Goal: Task Accomplishment & Management: Complete application form

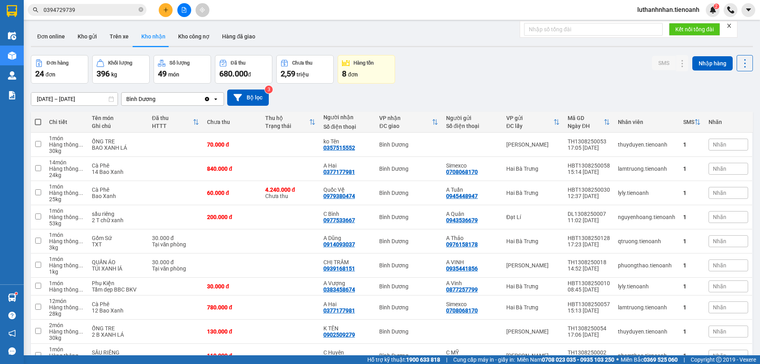
click at [88, 8] on input "0394729739" at bounding box center [90, 10] width 93 height 9
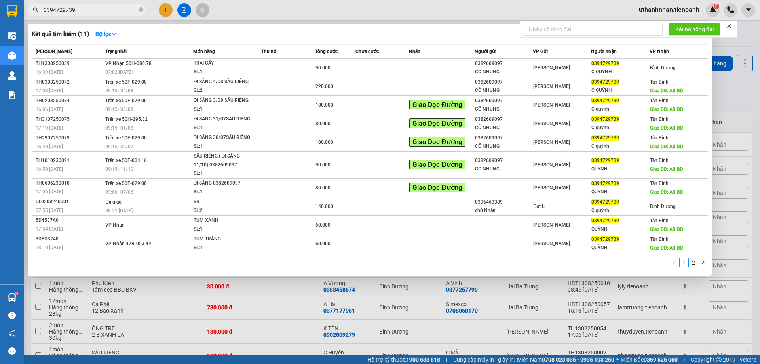
click at [88, 8] on input "0394729739" at bounding box center [90, 10] width 93 height 9
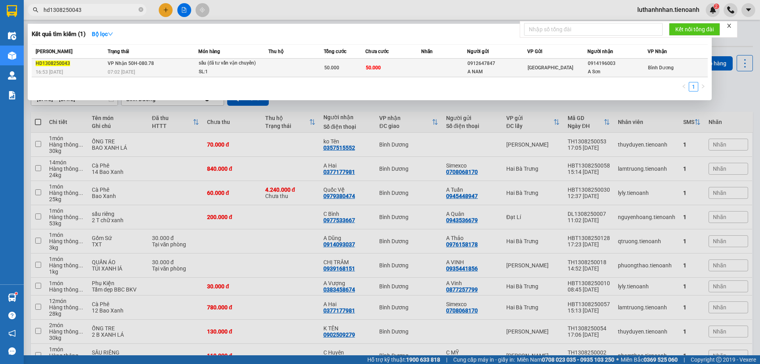
type input "hd1308250043"
click at [169, 68] on div "07:02 [DATE]" at bounding box center [153, 72] width 90 height 9
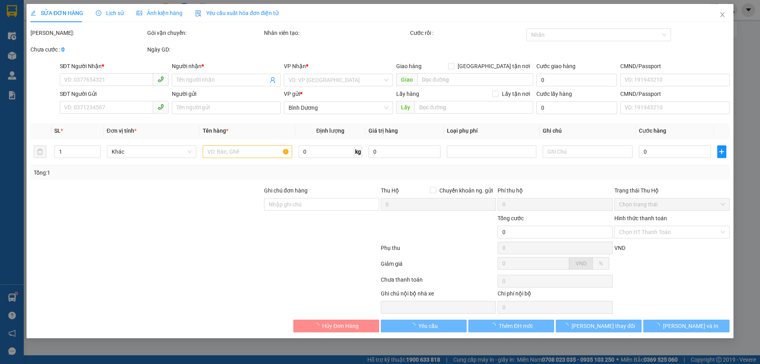
type input "0914196003"
type input "A Sơn"
type input "0912647847"
type input "A NAM"
type input "50.000"
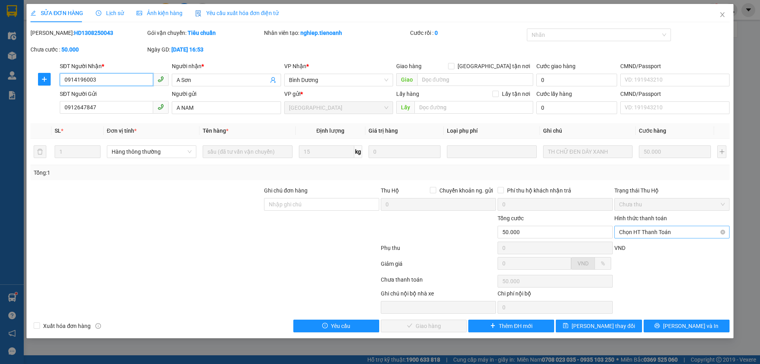
click at [638, 232] on span "Chọn HT Thanh Toán" at bounding box center [672, 232] width 106 height 12
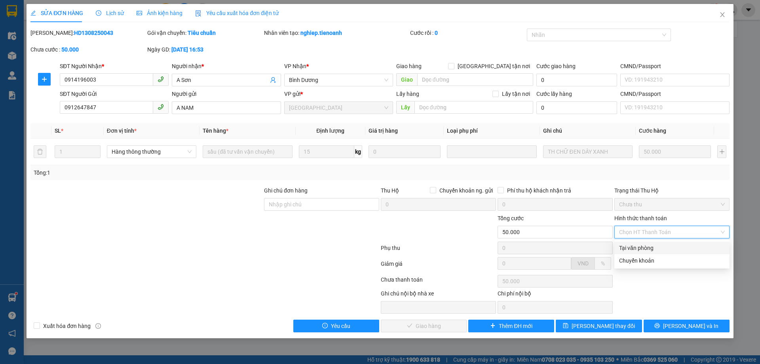
click at [628, 246] on div "Tại văn phòng" at bounding box center [672, 247] width 106 height 9
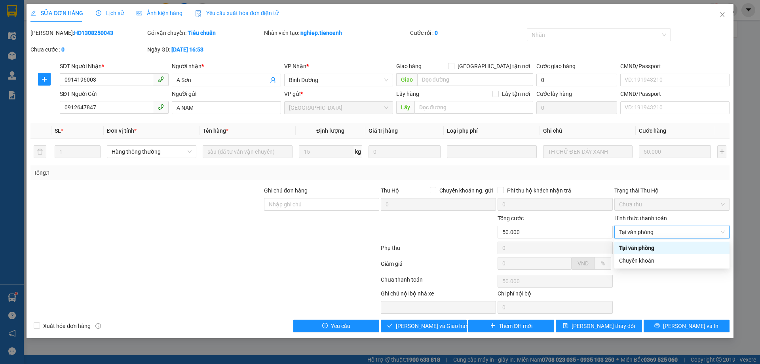
type input "0"
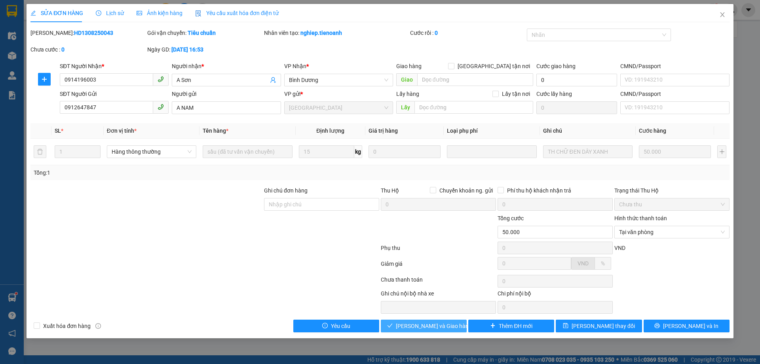
click at [414, 327] on span "[PERSON_NAME] và Giao hàng" at bounding box center [434, 325] width 76 height 9
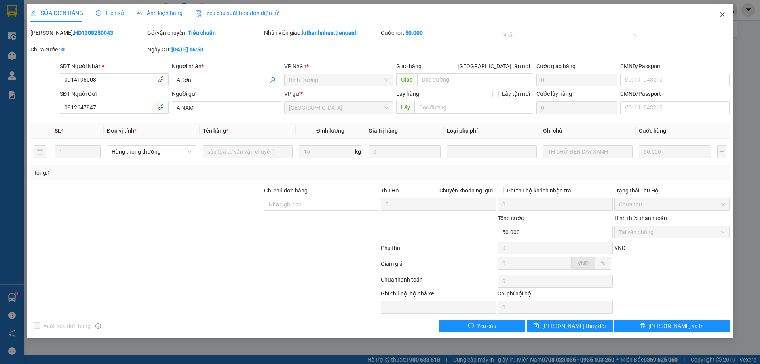
click at [721, 14] on icon "close" at bounding box center [722, 14] width 6 height 6
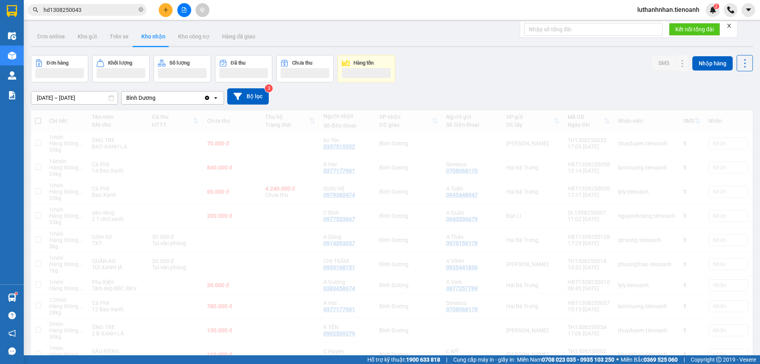
click at [161, 9] on button at bounding box center [166, 10] width 14 height 14
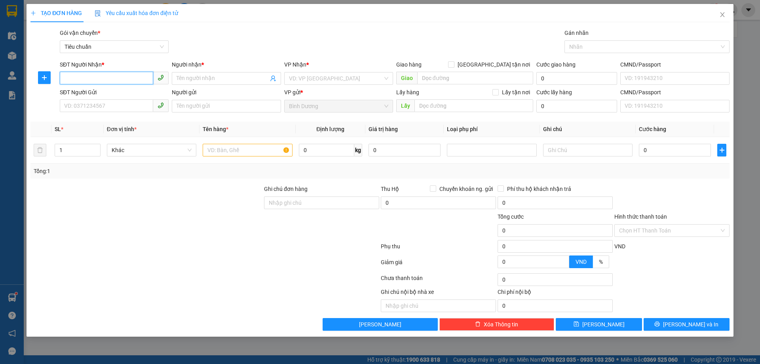
click at [93, 78] on input "SĐT Người Nhận *" at bounding box center [106, 78] width 93 height 13
type input "0989344379"
click at [101, 94] on div "0989344379 - A Công" at bounding box center [114, 94] width 99 height 9
type input "A Công"
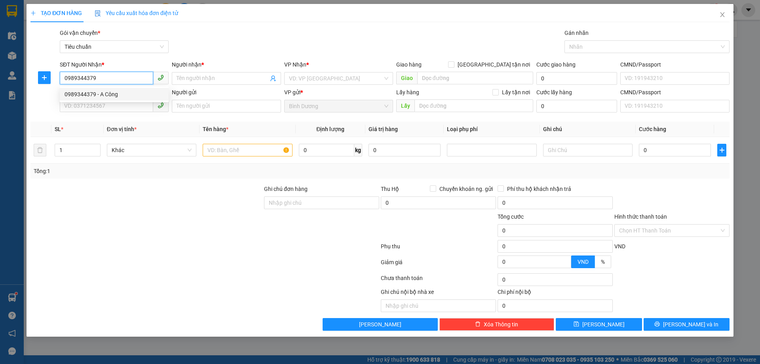
type input "TRƯỜNG XUÂN"
type input "50.000"
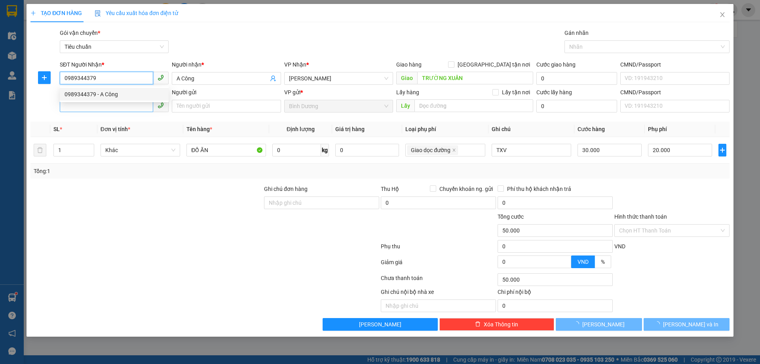
type input "0989344379"
click at [95, 105] on input "SĐT Người Gửi" at bounding box center [106, 105] width 93 height 13
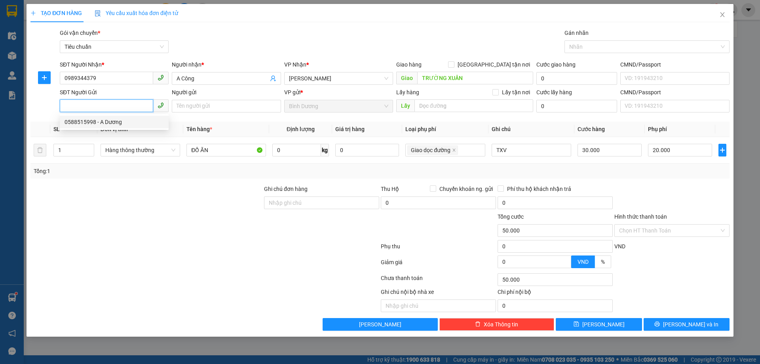
click at [101, 120] on div "0588515998 - A Dương" at bounding box center [114, 122] width 99 height 9
type input "0588515998"
type input "A Dương"
click at [642, 232] on input "Hình thức thanh toán" at bounding box center [669, 230] width 100 height 12
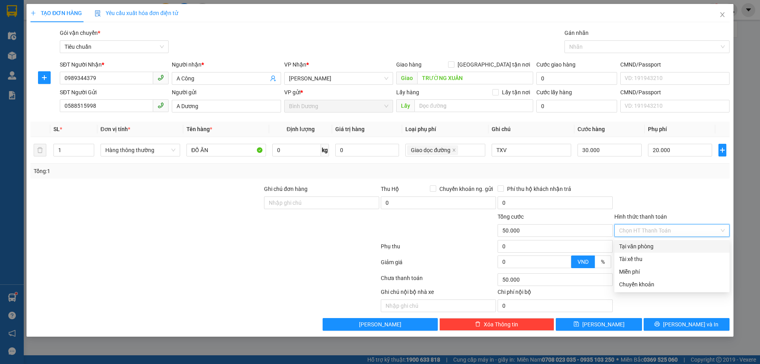
click at [645, 245] on div "Tại văn phòng" at bounding box center [672, 246] width 106 height 9
type input "0"
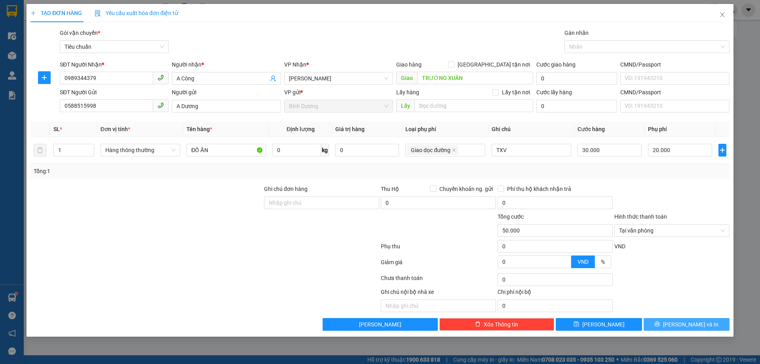
click at [697, 326] on span "[PERSON_NAME] và In" at bounding box center [690, 324] width 55 height 9
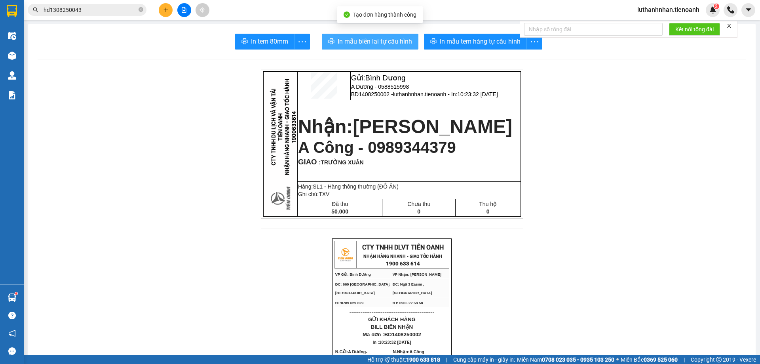
click at [401, 39] on span "In mẫu biên lai tự cấu hình" at bounding box center [375, 41] width 74 height 10
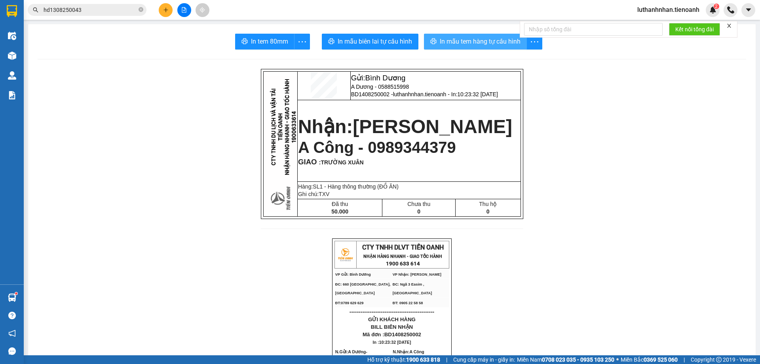
click at [505, 42] on span "In mẫu tem hàng tự cấu hình" at bounding box center [480, 41] width 81 height 10
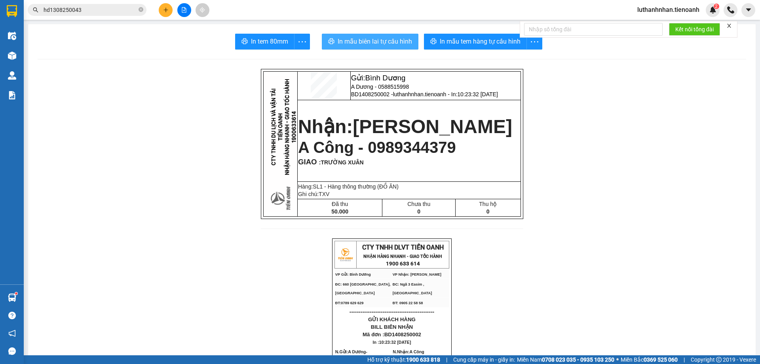
click at [370, 43] on span "In mẫu biên lai tự cấu hình" at bounding box center [375, 41] width 74 height 10
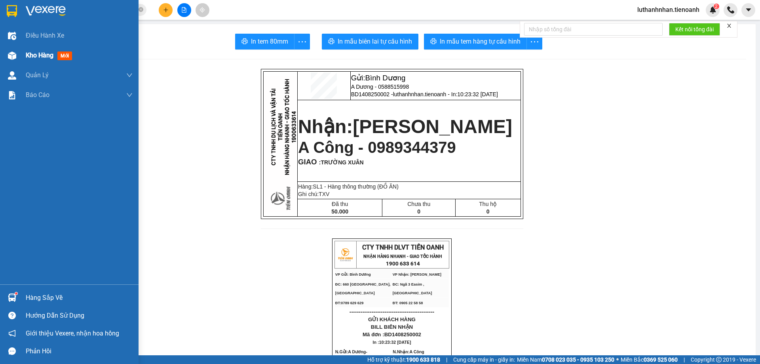
click at [27, 57] on span "Kho hàng" at bounding box center [40, 55] width 28 height 8
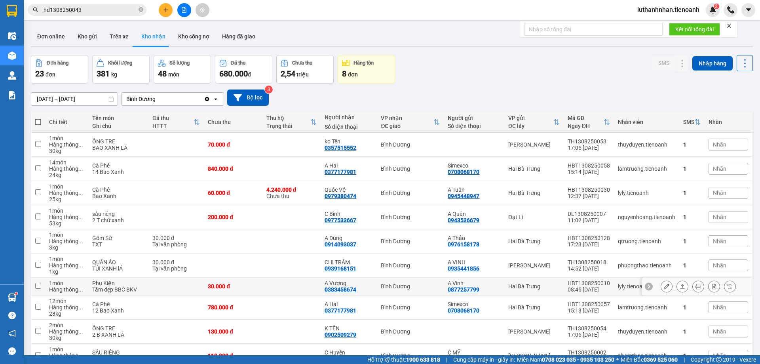
scroll to position [66, 0]
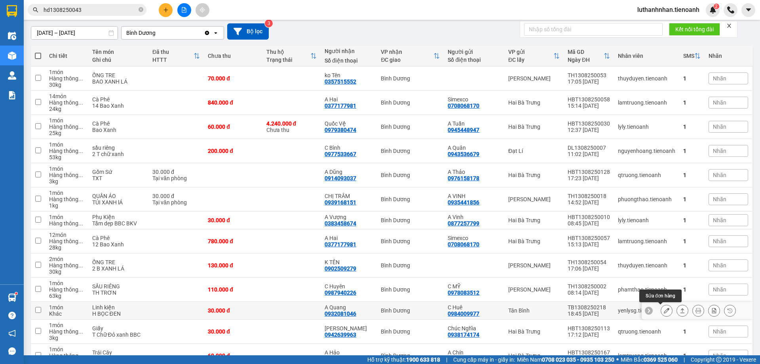
click at [664, 310] on icon at bounding box center [667, 311] width 6 height 6
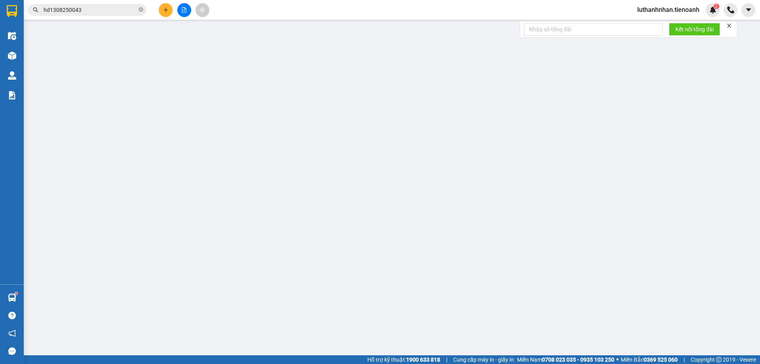
type input "0932081046"
type input "A Quang"
type input "0984009977"
type input "C Huê"
type input "30.000"
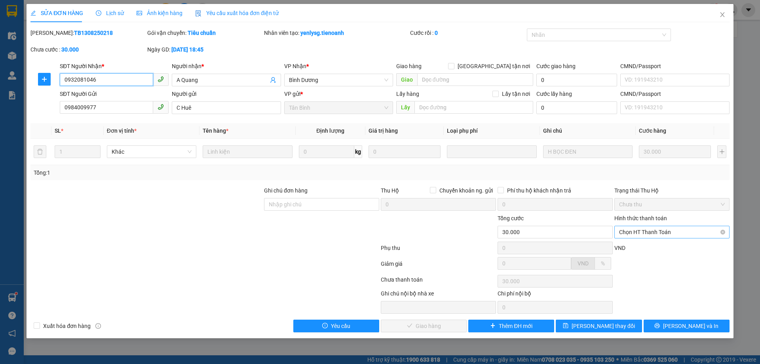
click at [650, 234] on span "Chọn HT Thanh Toán" at bounding box center [672, 232] width 106 height 12
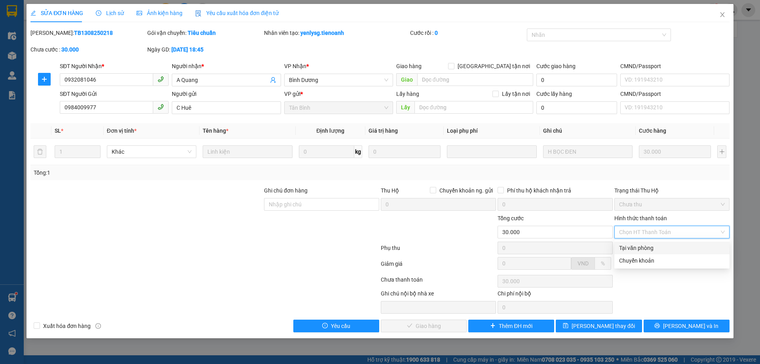
click at [640, 250] on div "Tại văn phòng" at bounding box center [672, 247] width 106 height 9
type input "0"
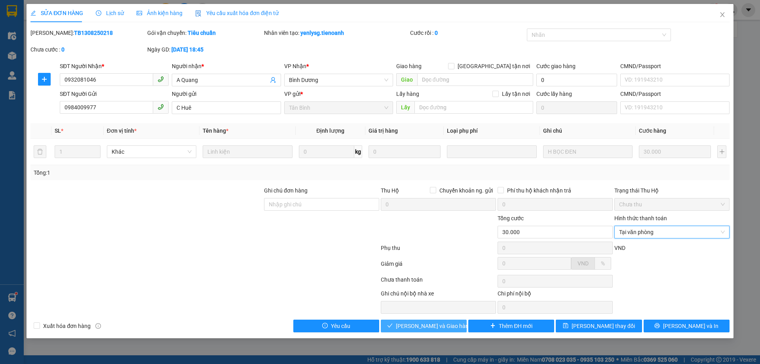
click at [435, 328] on span "[PERSON_NAME] và Giao hàng" at bounding box center [434, 325] width 76 height 9
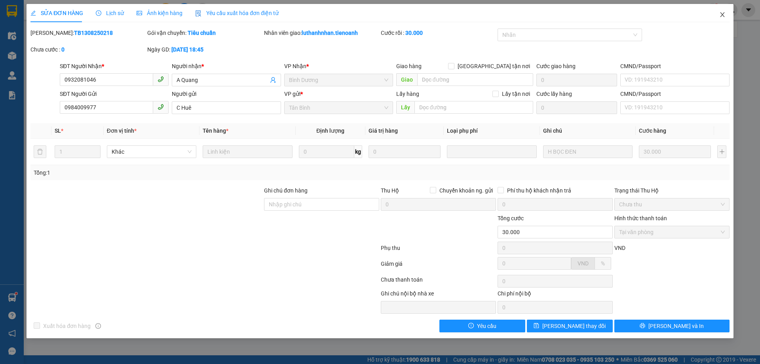
click at [725, 14] on span "Close" at bounding box center [722, 15] width 22 height 22
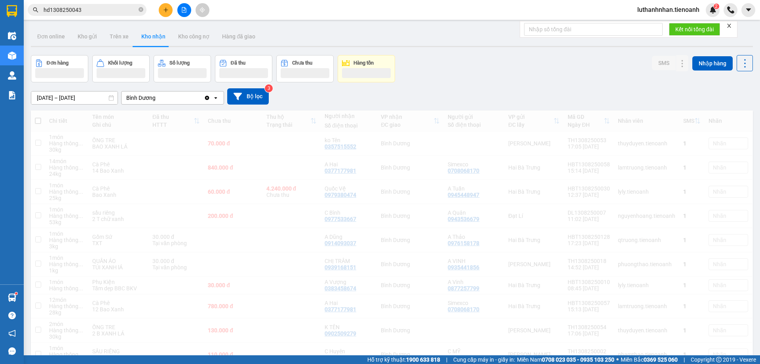
click at [71, 9] on input "hd1308250043" at bounding box center [90, 10] width 93 height 9
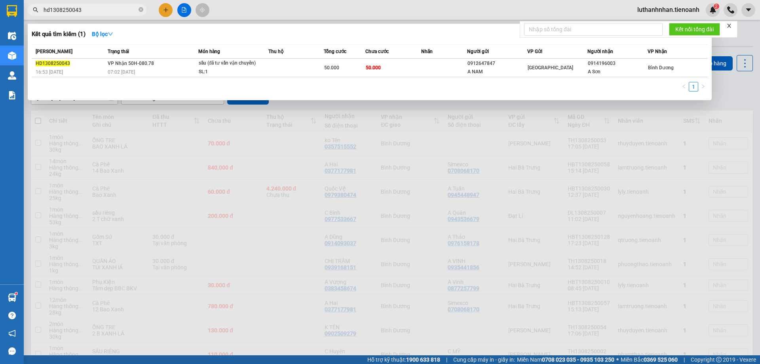
click at [71, 9] on input "hd1308250043" at bounding box center [90, 10] width 93 height 9
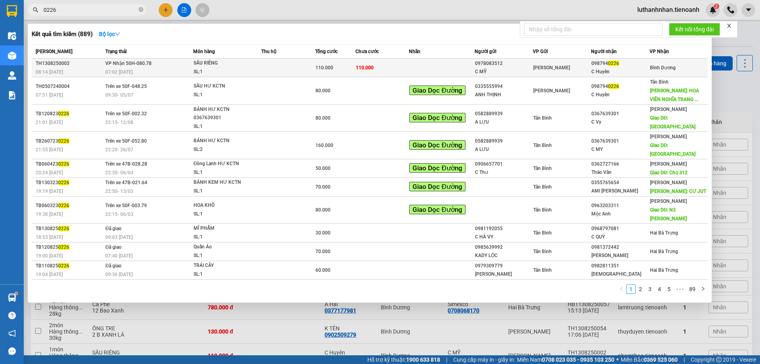
type input "0226"
click at [551, 68] on div "[PERSON_NAME]" at bounding box center [561, 67] width 57 height 9
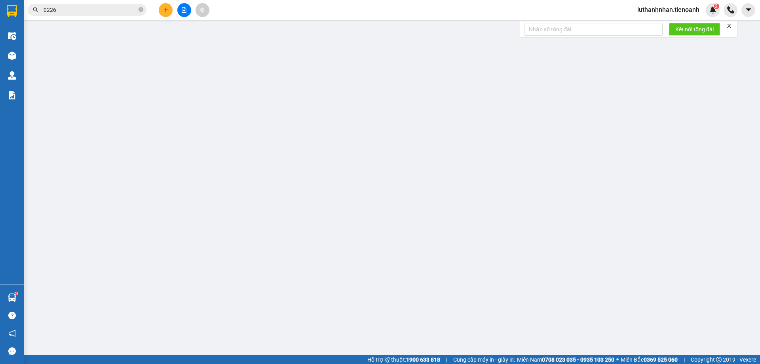
type input "0987940226"
type input "C Huyên"
type input "281152554"
type input "0978083512"
type input "C MỸ"
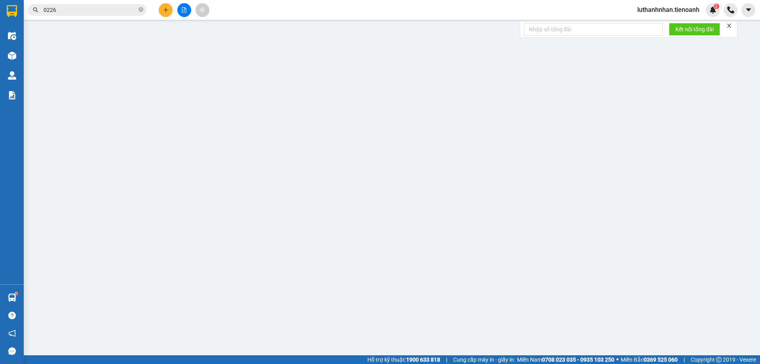
type input "042080014286"
type input "110.000"
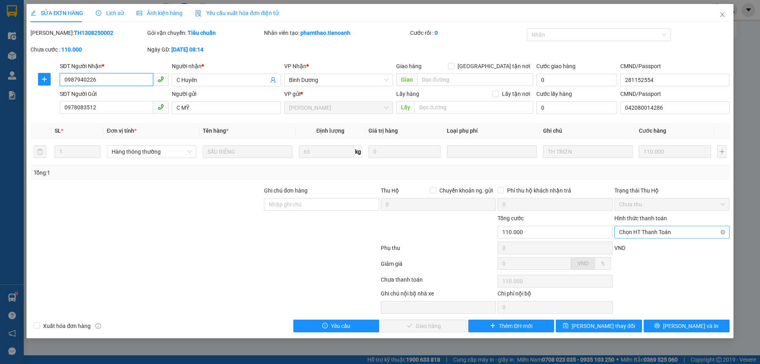
click at [645, 234] on span "Chọn HT Thanh Toán" at bounding box center [672, 232] width 106 height 12
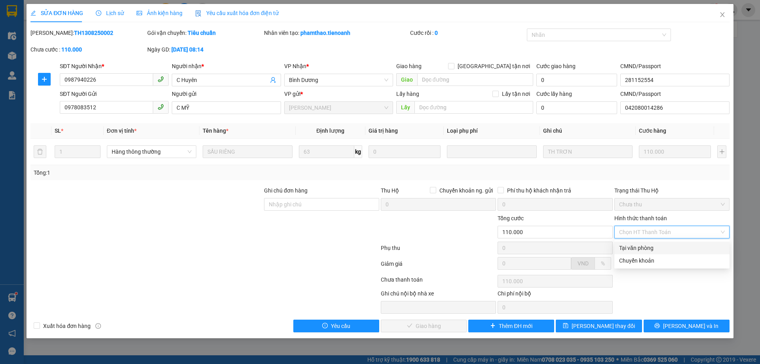
click at [646, 246] on div "Tại văn phòng" at bounding box center [672, 247] width 106 height 9
type input "0"
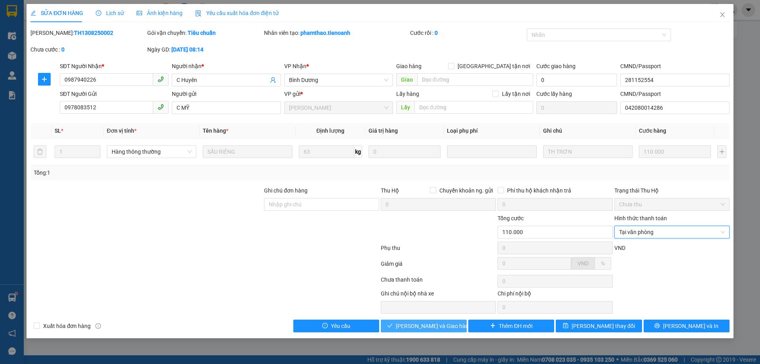
click at [439, 329] on span "[PERSON_NAME] và Giao hàng" at bounding box center [434, 325] width 76 height 9
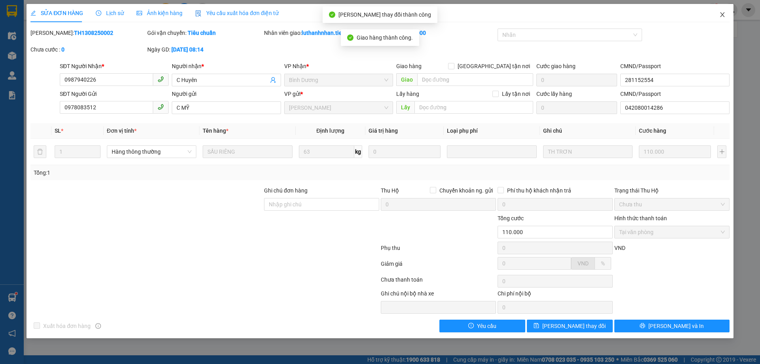
click at [723, 15] on icon "close" at bounding box center [722, 14] width 4 height 5
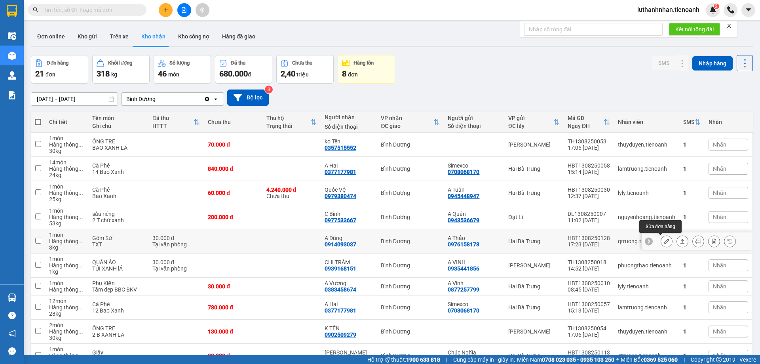
click at [664, 241] on icon at bounding box center [667, 241] width 6 height 6
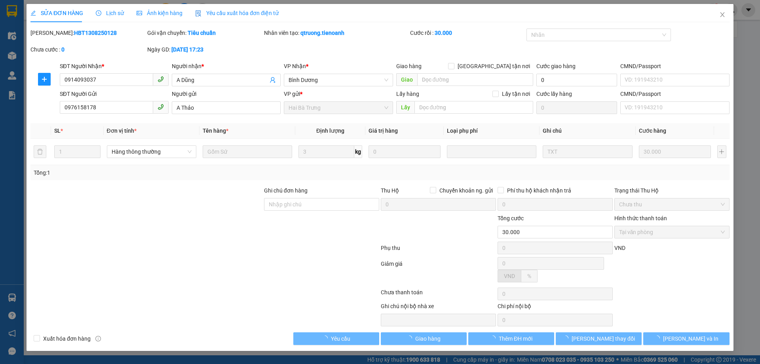
type input "0914093037"
type input "A Dũng"
type input "0976158178"
type input "A Thảo"
type input "30.000"
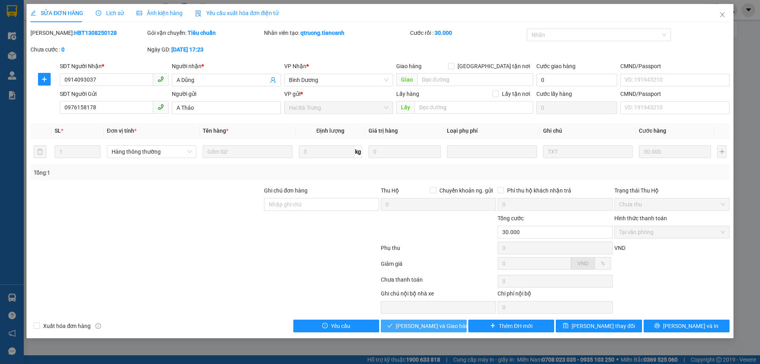
click at [450, 326] on button "[PERSON_NAME] và Giao hàng" at bounding box center [424, 325] width 86 height 13
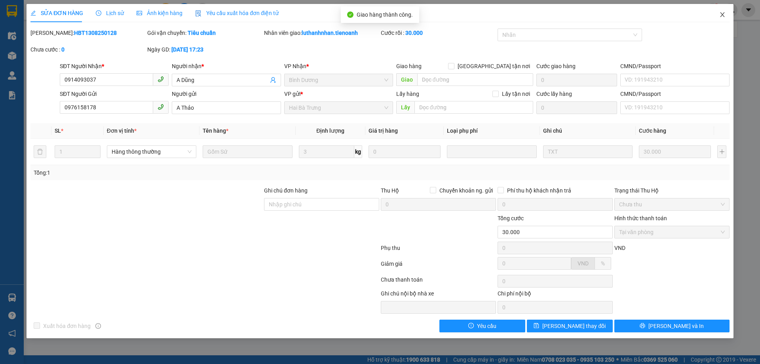
click at [722, 15] on icon "close" at bounding box center [722, 14] width 4 height 5
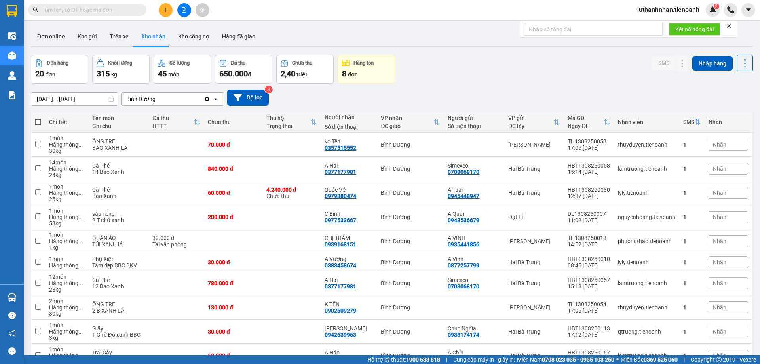
click at [86, 8] on input "text" at bounding box center [90, 10] width 93 height 9
click at [87, 9] on input "text" at bounding box center [90, 10] width 93 height 9
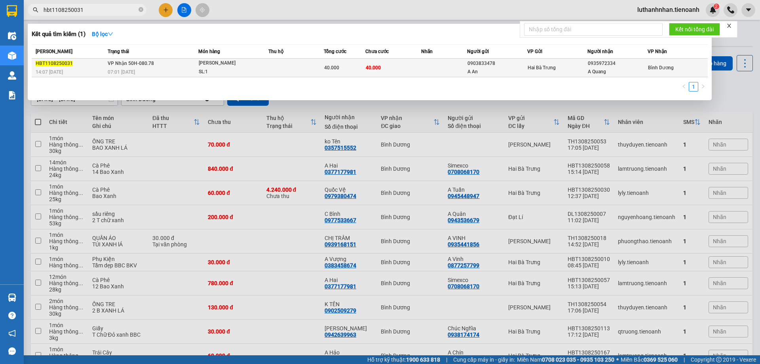
type input "hbt1108250031"
click at [207, 65] on div "[PERSON_NAME]" at bounding box center [228, 63] width 59 height 9
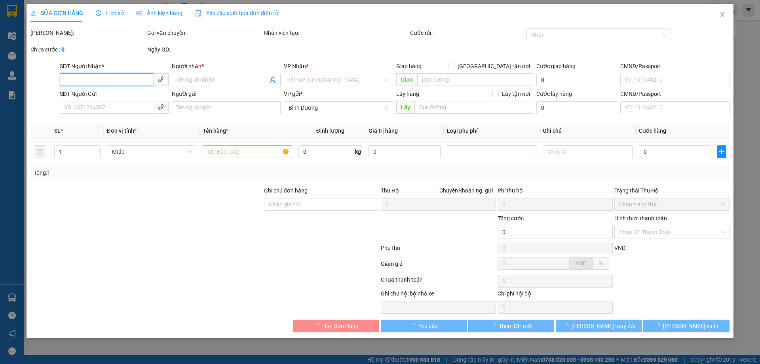
type input "0935972334"
type input "A Quang"
type input "0903833478"
type input "A An"
type input "40.000"
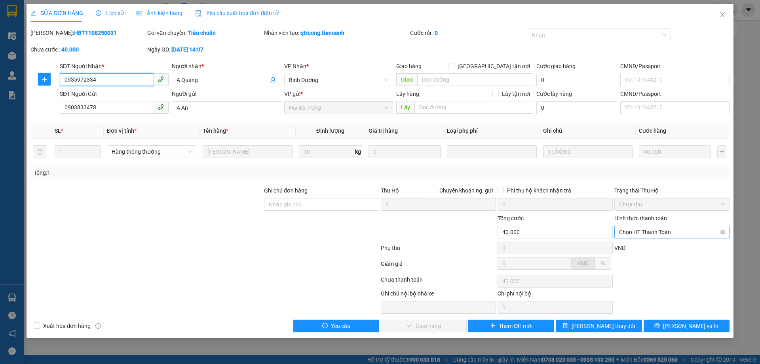
click at [658, 231] on span "Chọn HT Thanh Toán" at bounding box center [672, 232] width 106 height 12
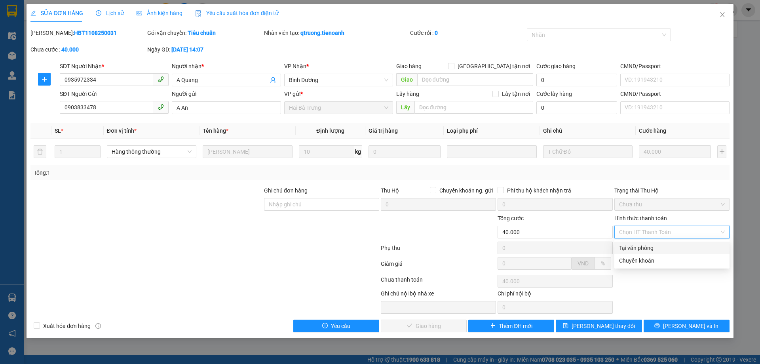
click at [647, 248] on div "Tại văn phòng" at bounding box center [672, 247] width 106 height 9
type input "0"
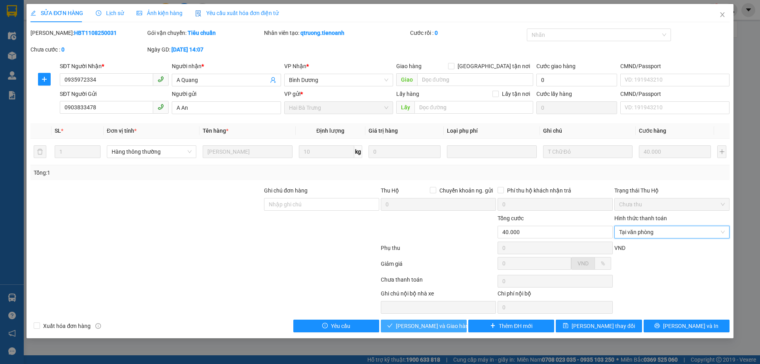
click at [440, 326] on span "[PERSON_NAME] và Giao hàng" at bounding box center [434, 325] width 76 height 9
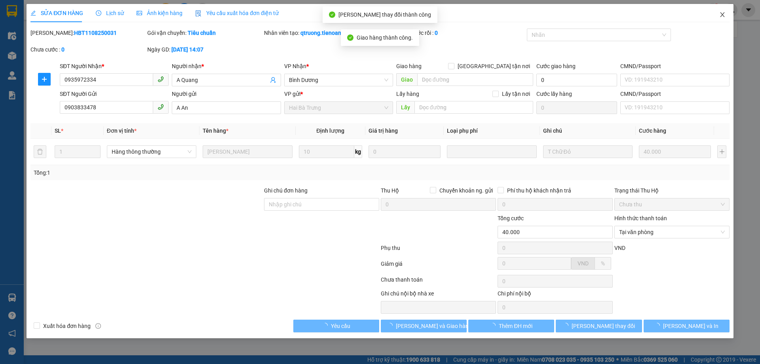
click at [722, 14] on icon "close" at bounding box center [722, 14] width 6 height 6
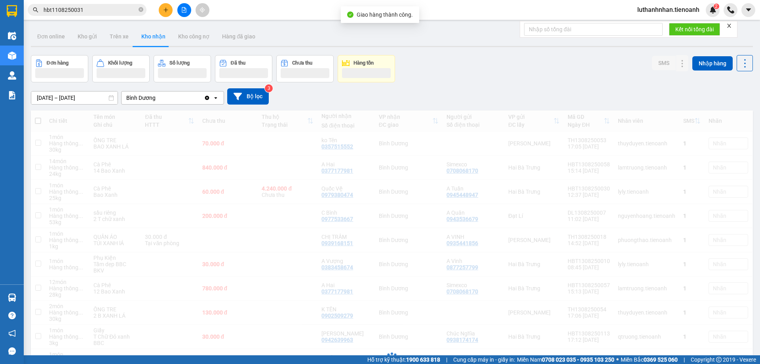
click at [161, 8] on button at bounding box center [166, 10] width 14 height 14
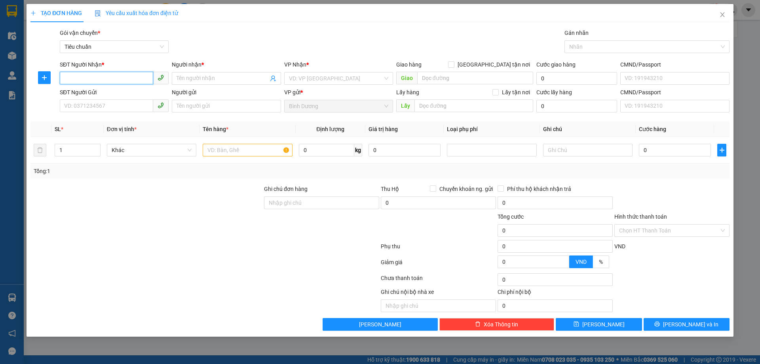
click at [103, 73] on input "SĐT Người Nhận *" at bounding box center [106, 78] width 93 height 13
click at [222, 79] on input "Người nhận *" at bounding box center [222, 78] width 91 height 9
click at [111, 82] on input "0905282934" at bounding box center [106, 78] width 93 height 13
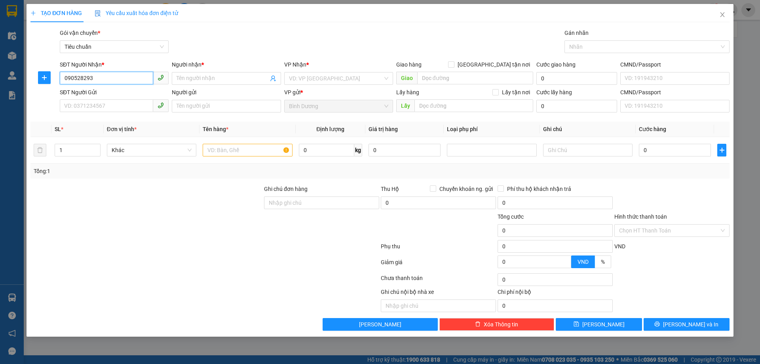
type input "0905282930"
click at [110, 94] on div "0905282930 - A Cường" at bounding box center [114, 94] width 99 height 9
type input "A Cường"
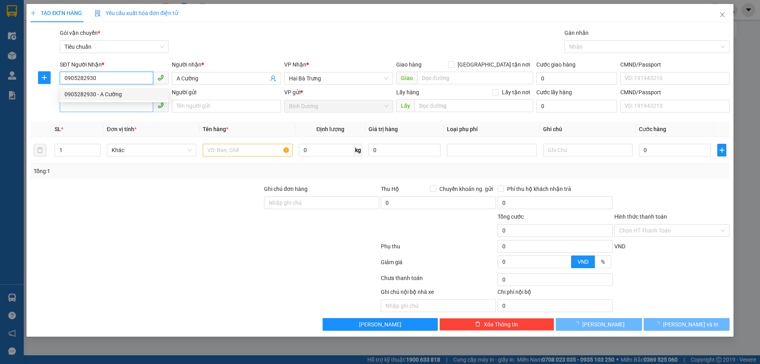
type input "150.000"
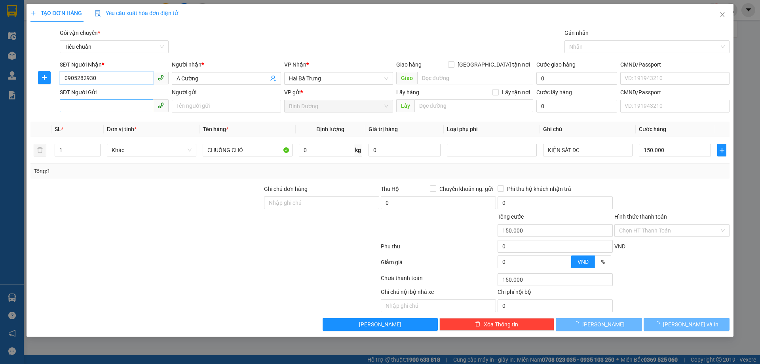
type input "0905282930"
click at [103, 107] on input "SĐT Người Gửi" at bounding box center [106, 105] width 93 height 13
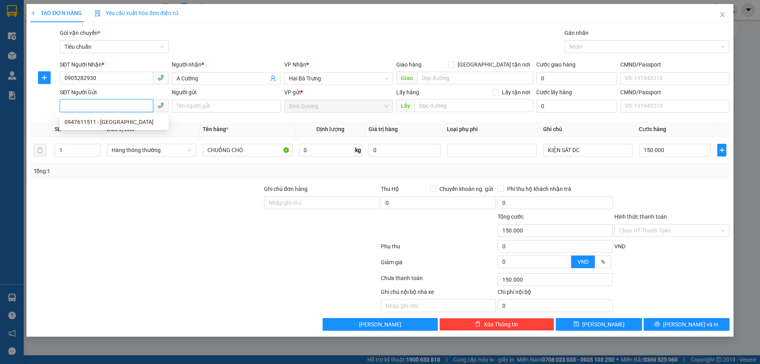
click at [103, 107] on input "SĐT Người Gửi" at bounding box center [106, 105] width 93 height 13
click at [114, 123] on div "0947611511 - Thanh An" at bounding box center [114, 122] width 99 height 9
type input "0947611511"
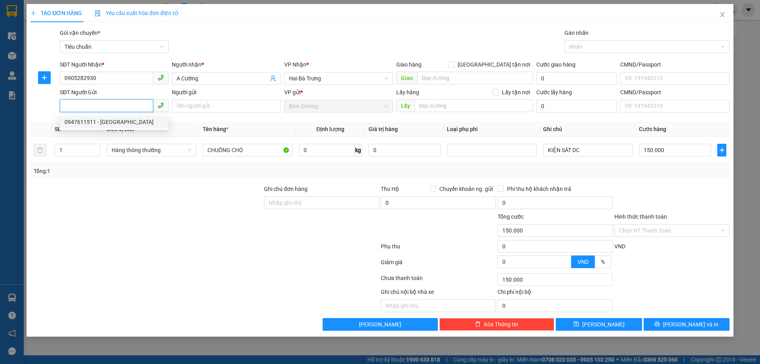
type input "Thanh An"
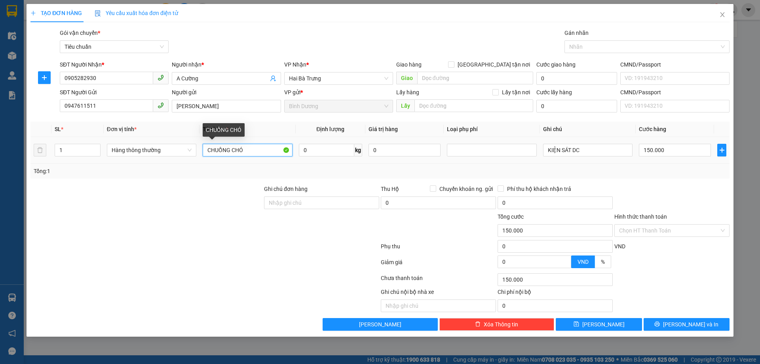
click at [242, 150] on input "CHUỒNG CHÓ" at bounding box center [247, 150] width 89 height 13
type input "GIẤY TỜ"
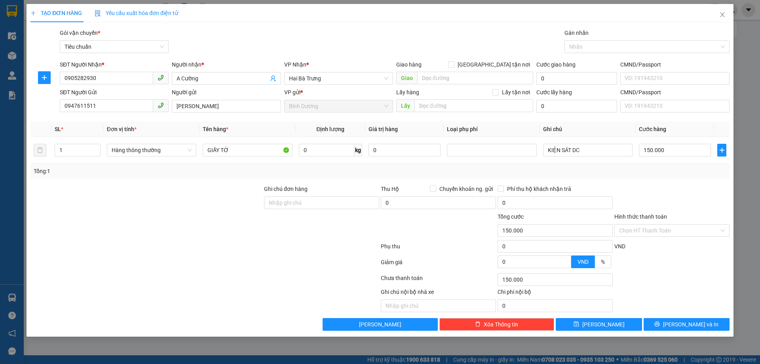
click at [260, 172] on div "Tổng: 1" at bounding box center [164, 171] width 260 height 9
click at [557, 145] on input "KIỆN SÁT DC" at bounding box center [587, 150] width 89 height 13
type input "BÌA NHỰA"
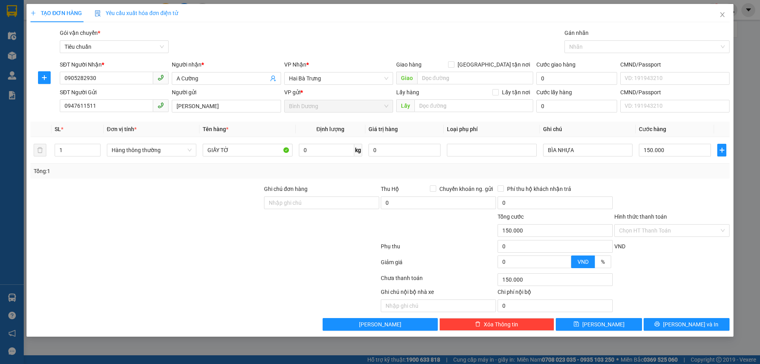
click at [632, 170] on div "Tổng: 1" at bounding box center [380, 171] width 693 height 9
click at [657, 148] on input "150.000" at bounding box center [675, 150] width 72 height 13
type input "3"
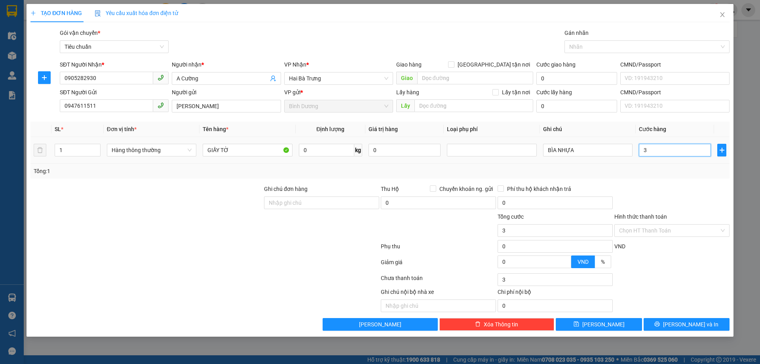
type input "30"
type input "30.000"
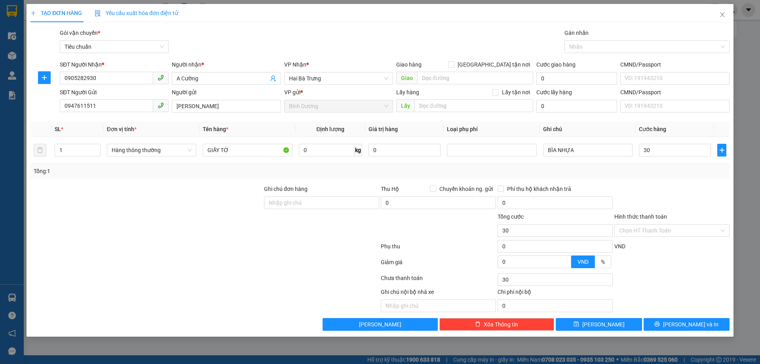
type input "30.000"
click at [671, 174] on div "Tổng: 1" at bounding box center [380, 171] width 693 height 9
click at [654, 233] on input "Hình thức thanh toán" at bounding box center [669, 230] width 100 height 12
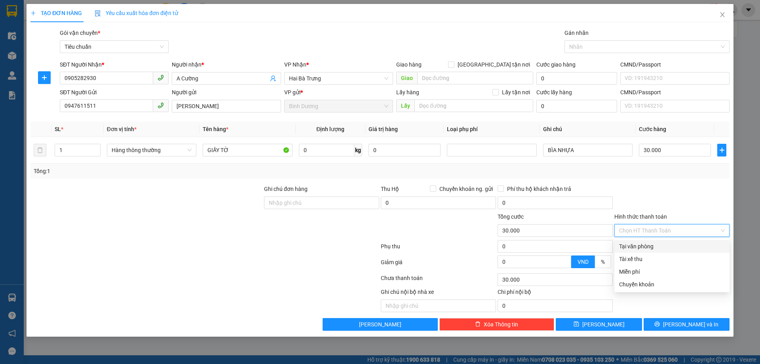
click at [650, 247] on div "Tại văn phòng" at bounding box center [672, 246] width 106 height 9
type input "0"
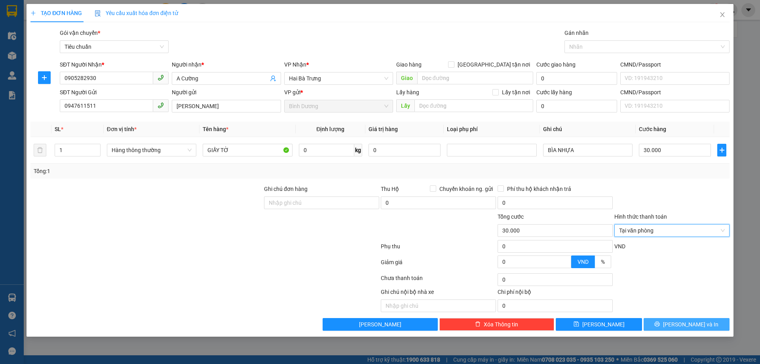
click at [688, 326] on span "[PERSON_NAME] và In" at bounding box center [690, 324] width 55 height 9
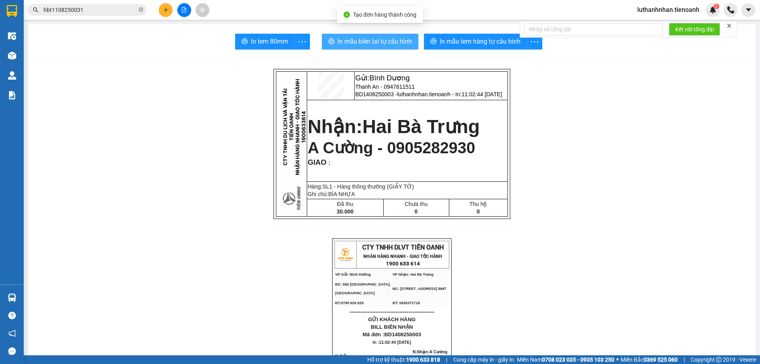
click at [393, 41] on span "In mẫu biên lai tự cấu hình" at bounding box center [375, 41] width 74 height 10
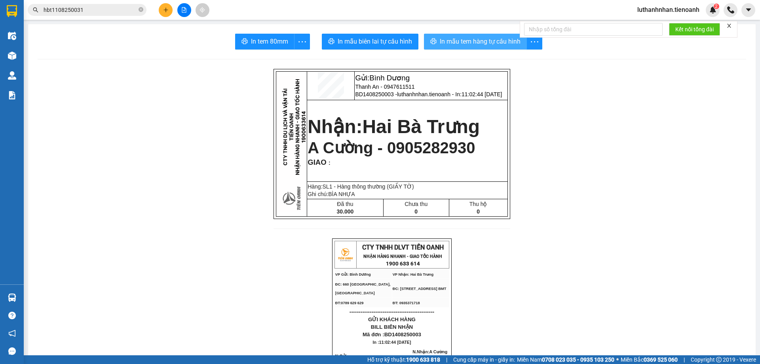
click at [480, 43] on span "In mẫu tem hàng tự cấu hình" at bounding box center [480, 41] width 81 height 10
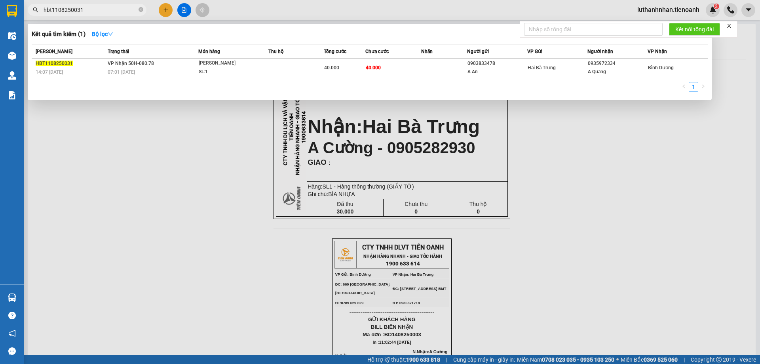
click at [96, 13] on input "hbt1108250031" at bounding box center [90, 10] width 93 height 9
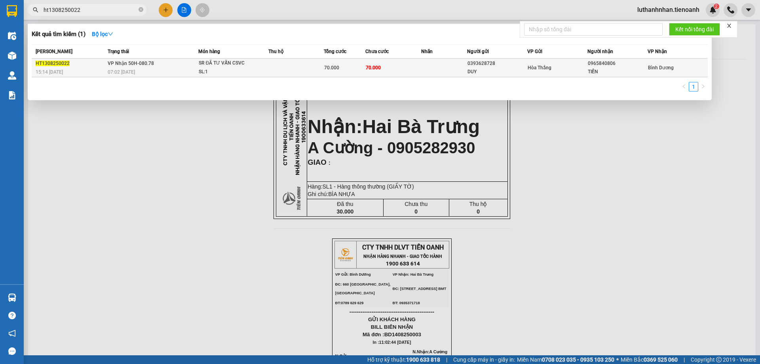
type input "ht1308250022"
click at [211, 69] on div "SL: 1" at bounding box center [228, 72] width 59 height 9
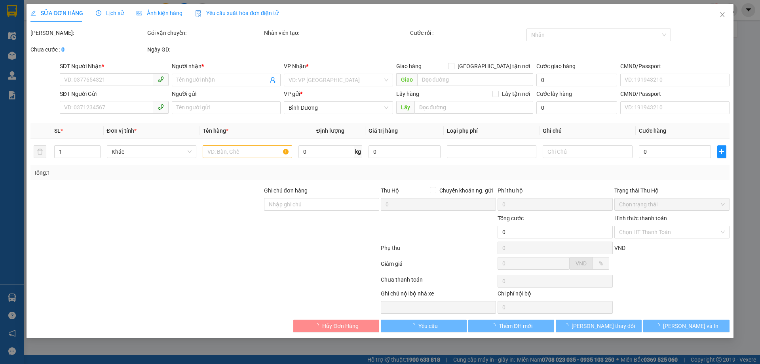
type input "0965840806"
type input "TIẾN"
type input "0393628728"
type input "DUY"
type input "70.000"
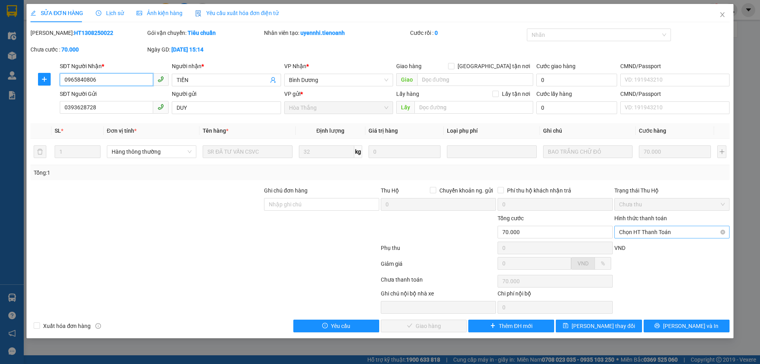
click at [662, 229] on span "Chọn HT Thanh Toán" at bounding box center [672, 232] width 106 height 12
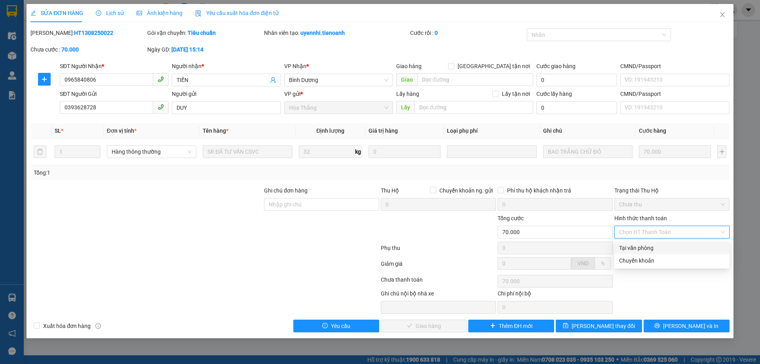
click at [655, 244] on div "Tại văn phòng" at bounding box center [672, 247] width 106 height 9
type input "0"
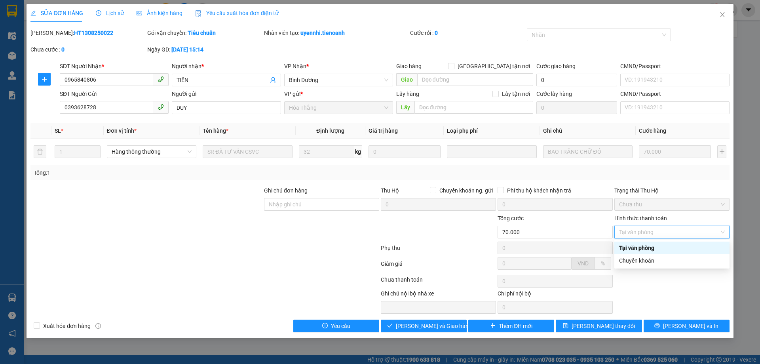
click at [657, 248] on div "Tại văn phòng" at bounding box center [672, 247] width 106 height 9
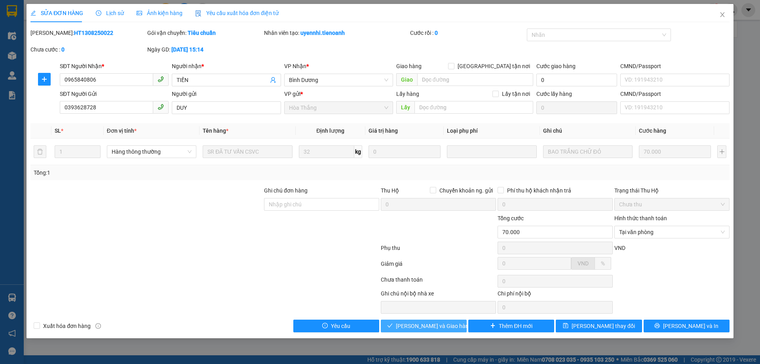
click at [437, 322] on span "[PERSON_NAME] và Giao hàng" at bounding box center [434, 325] width 76 height 9
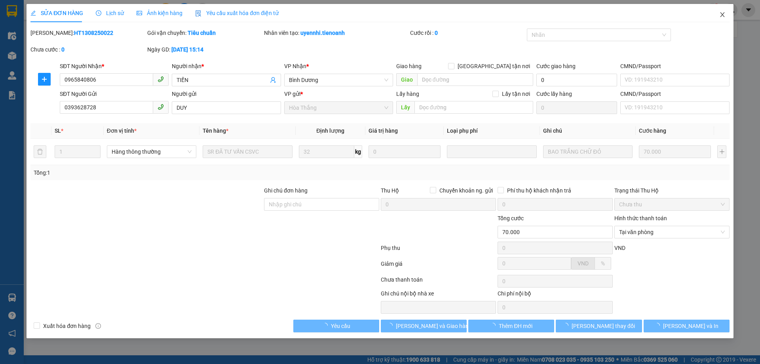
click at [720, 17] on icon "close" at bounding box center [722, 14] width 6 height 6
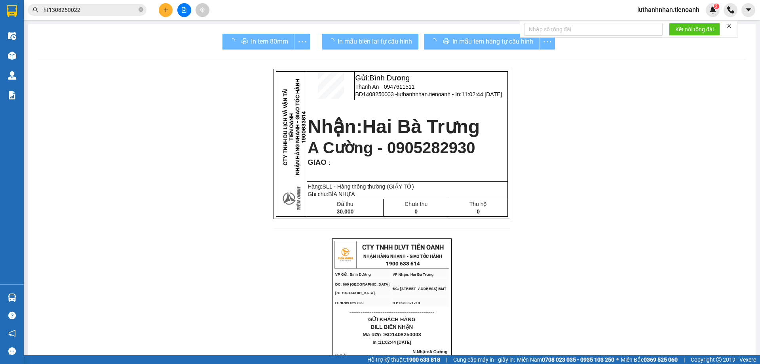
click at [104, 8] on input "ht1308250022" at bounding box center [90, 10] width 93 height 9
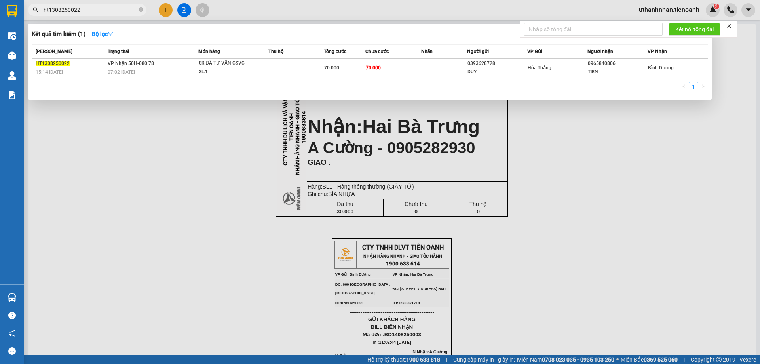
click at [104, 8] on input "ht1308250022" at bounding box center [90, 10] width 93 height 9
click at [103, 9] on input "ht1308250022" at bounding box center [90, 10] width 93 height 9
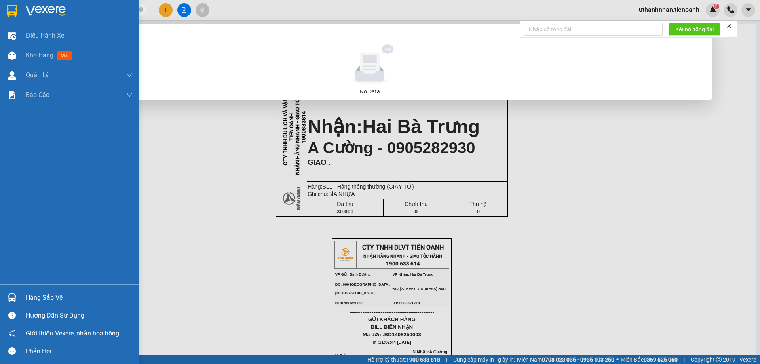
drag, startPoint x: 79, startPoint y: 9, endPoint x: 0, endPoint y: 16, distance: 79.1
click at [0, 16] on section "Kết quả tìm kiếm ( 0 ) Bộ lọc No Data ht1308250022hbt1308250058 luthanhnhan.tie…" at bounding box center [380, 182] width 760 height 364
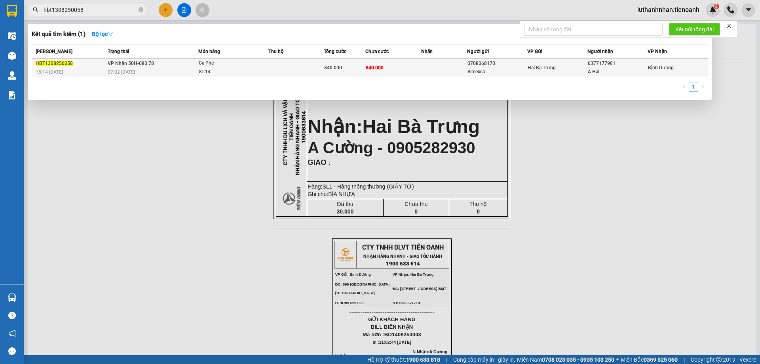
type input "hbt1308250058"
click at [241, 67] on div "Cà Phê" at bounding box center [228, 63] width 59 height 9
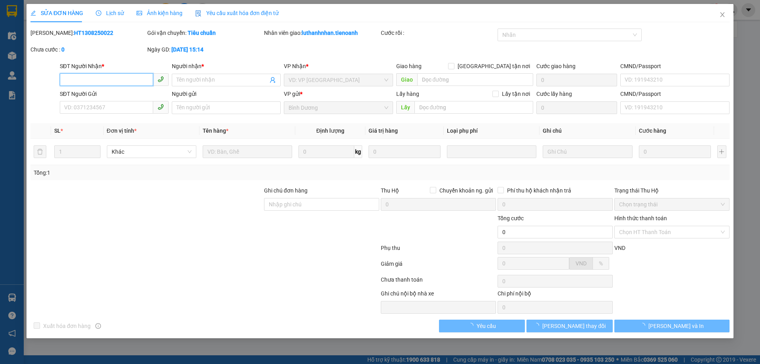
type input "0377177981"
type input "A Hai"
type input "0708068170"
type input "Simexco"
type input "840.000"
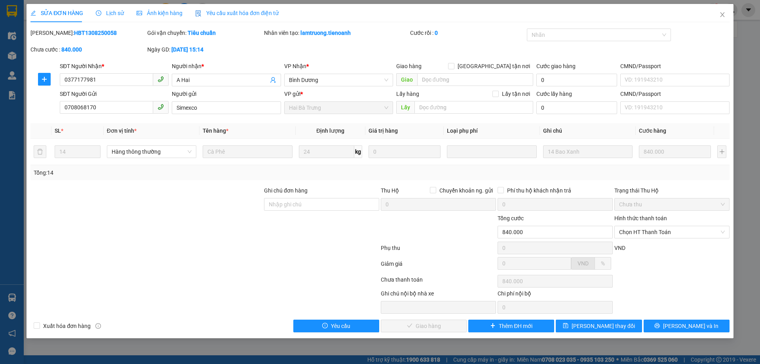
click at [237, 14] on span "Yêu cầu xuất hóa đơn điện tử" at bounding box center [237, 13] width 84 height 6
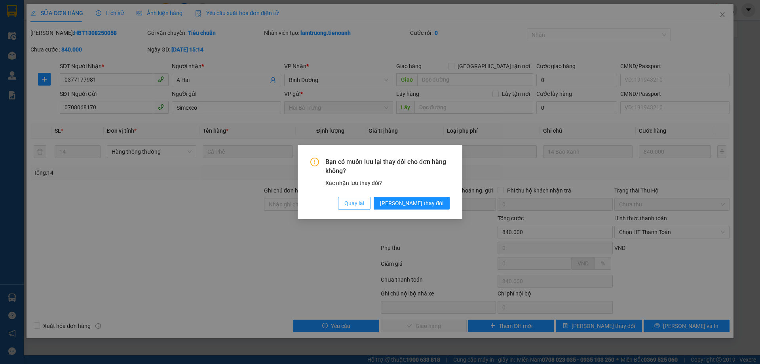
click at [364, 202] on span "Quay lại" at bounding box center [354, 203] width 20 height 9
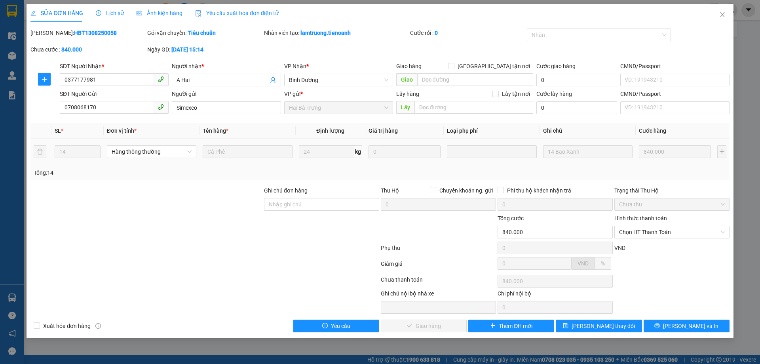
click at [362, 162] on td "24 kg" at bounding box center [331, 152] width 70 height 27
drag, startPoint x: 511, startPoint y: 163, endPoint x: 304, endPoint y: 240, distance: 220.8
click at [304, 240] on div at bounding box center [321, 228] width 117 height 28
click at [638, 235] on span "Chọn HT Thanh Toán" at bounding box center [672, 232] width 106 height 12
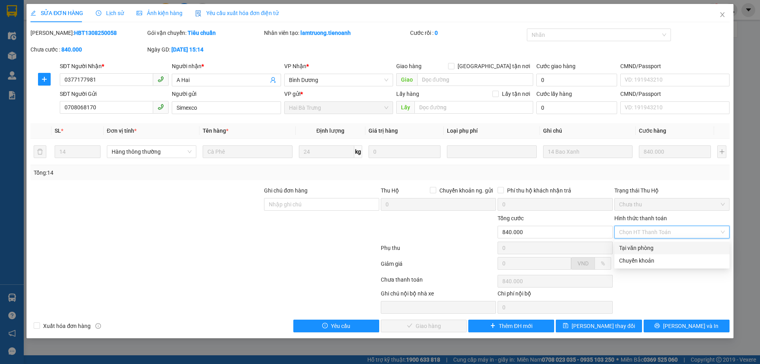
click at [637, 250] on div "Tại văn phòng" at bounding box center [672, 247] width 106 height 9
type input "0"
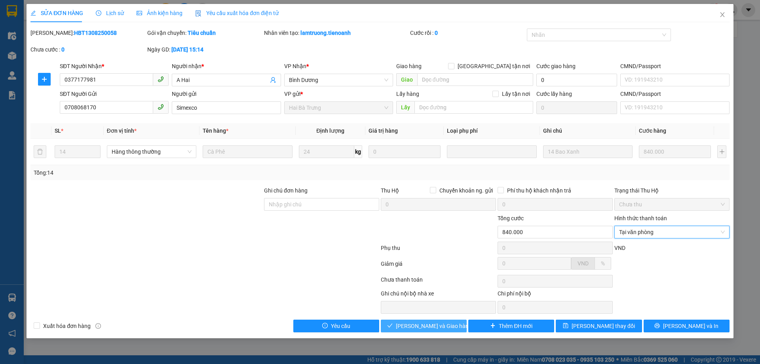
click at [449, 325] on button "[PERSON_NAME] và Giao hàng" at bounding box center [424, 325] width 86 height 13
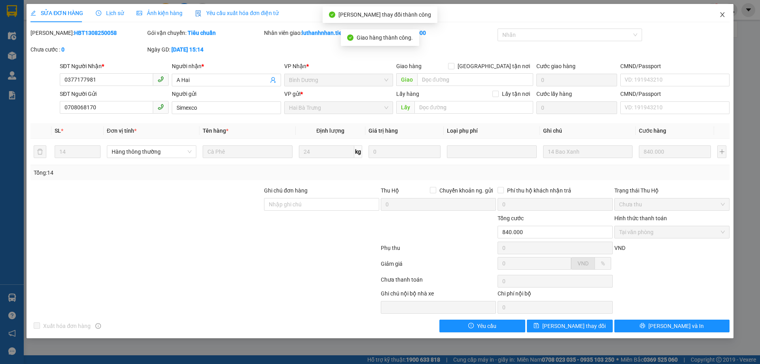
click at [722, 16] on icon "close" at bounding box center [722, 14] width 4 height 5
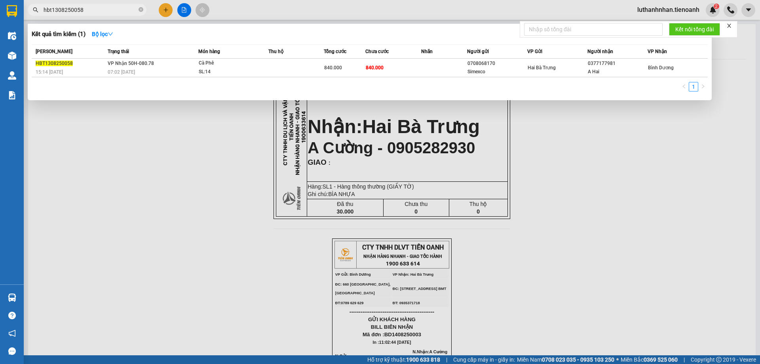
click at [78, 10] on input "hbt1308250058" at bounding box center [90, 10] width 93 height 9
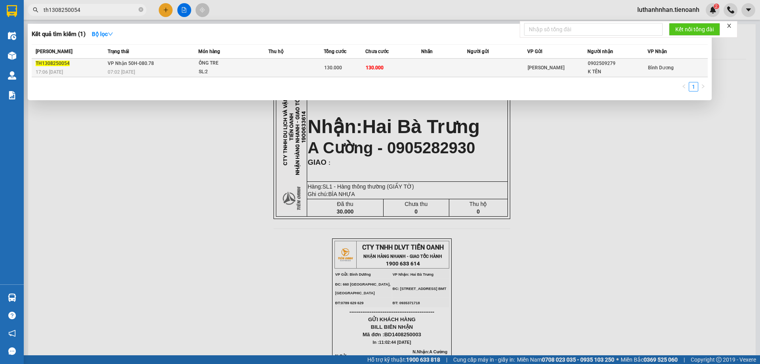
type input "th1308250054"
click at [130, 68] on div "07:02 [DATE]" at bounding box center [153, 72] width 90 height 9
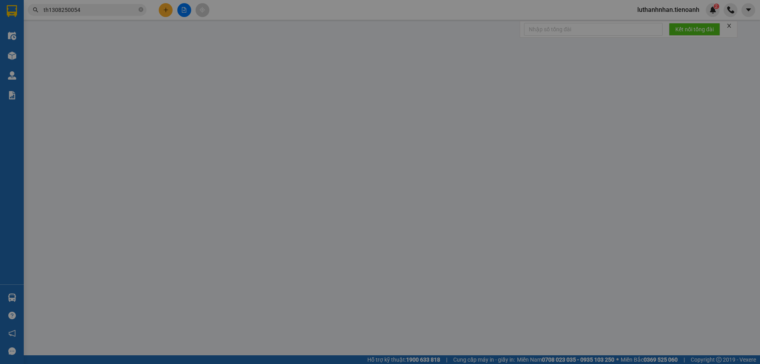
type input "0902509279"
type input "K TÊN"
type input "XE KHÁCH MANG ĐẾN"
type input "130.000"
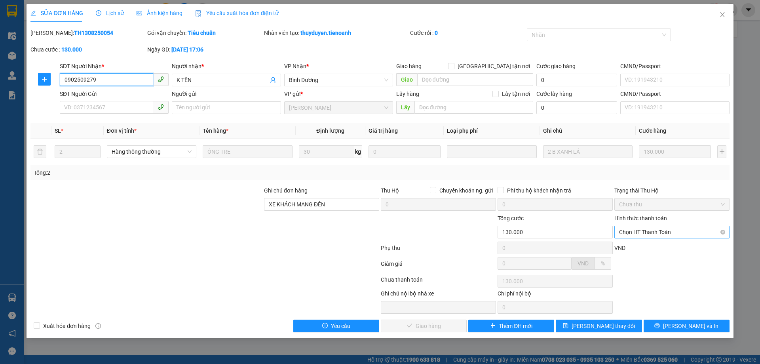
click at [638, 231] on span "Chọn HT Thanh Toán" at bounding box center [672, 232] width 106 height 12
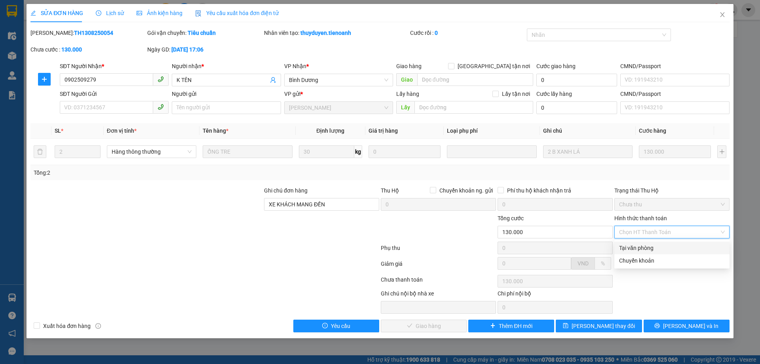
click at [644, 251] on div "Tại văn phòng" at bounding box center [672, 247] width 106 height 9
type input "0"
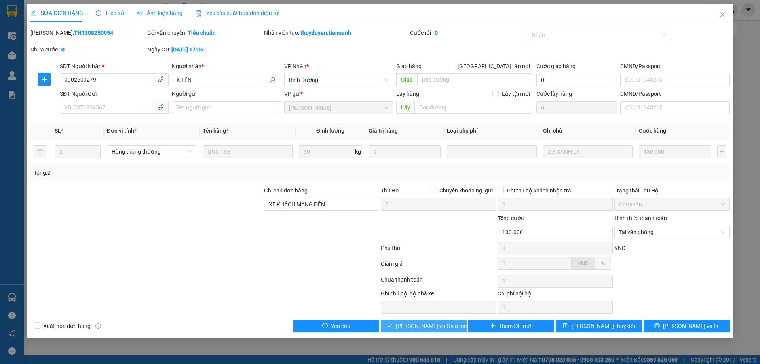
click at [454, 326] on button "[PERSON_NAME] và Giao hàng" at bounding box center [424, 325] width 86 height 13
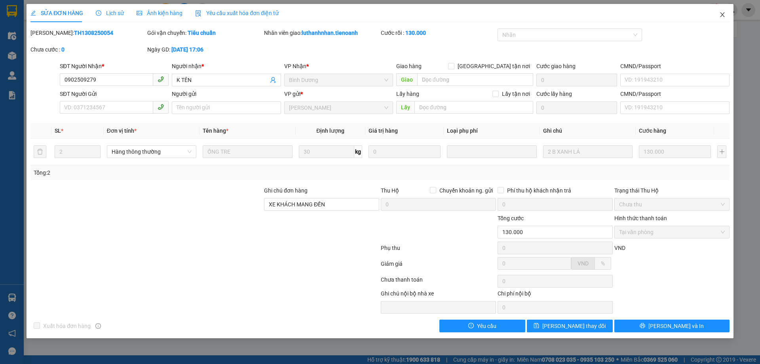
click at [720, 16] on icon "close" at bounding box center [722, 14] width 6 height 6
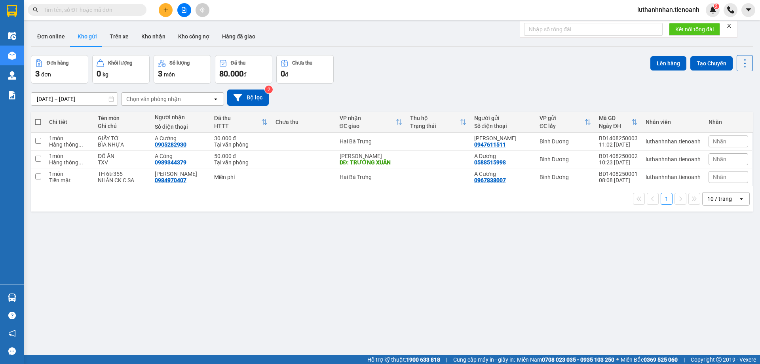
click at [89, 10] on input "text" at bounding box center [90, 10] width 93 height 9
click at [82, 11] on input "text" at bounding box center [90, 10] width 93 height 9
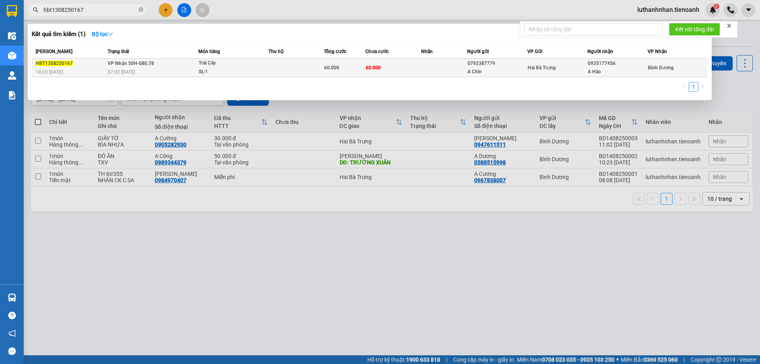
type input "hbt1308250167"
click at [180, 66] on td "VP Nhận 50H-080.78 07:02 - 14/08" at bounding box center [152, 68] width 93 height 19
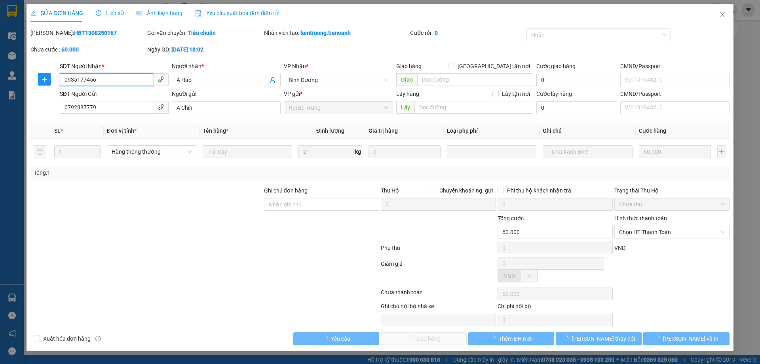
type input "0935177456"
type input "A Hảo"
type input "0792387779"
type input "A Chín"
type input "60.000"
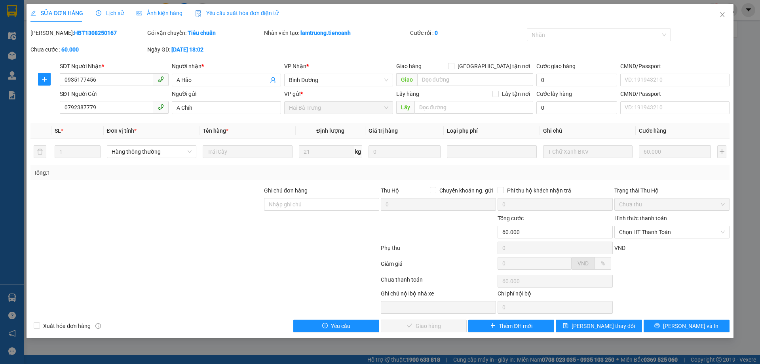
click at [557, 171] on div "Tổng: 1" at bounding box center [380, 172] width 693 height 9
click at [660, 229] on span "Chọn HT Thanh Toán" at bounding box center [672, 232] width 106 height 12
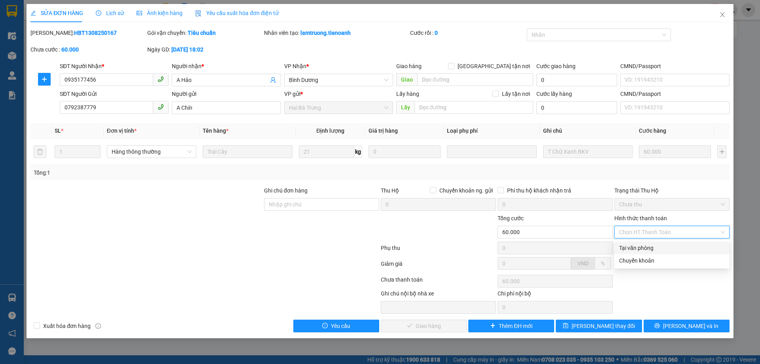
click at [648, 248] on div "Tại văn phòng" at bounding box center [672, 247] width 106 height 9
type input "0"
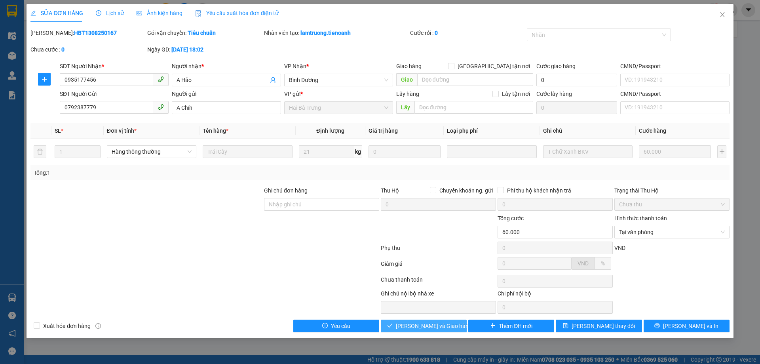
click at [421, 325] on span "[PERSON_NAME] và Giao hàng" at bounding box center [434, 325] width 76 height 9
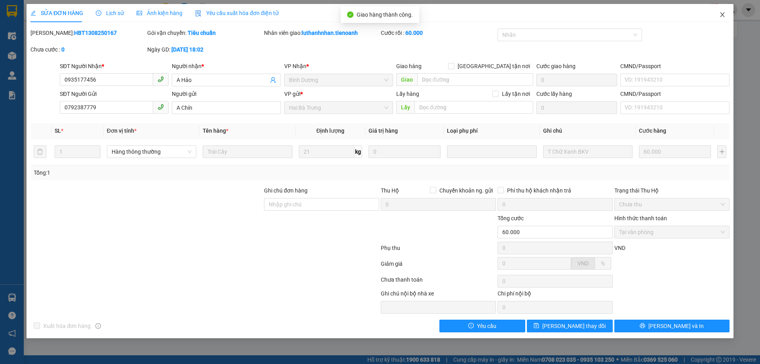
click at [722, 16] on icon "close" at bounding box center [722, 14] width 4 height 5
